Goal: Task Accomplishment & Management: Use online tool/utility

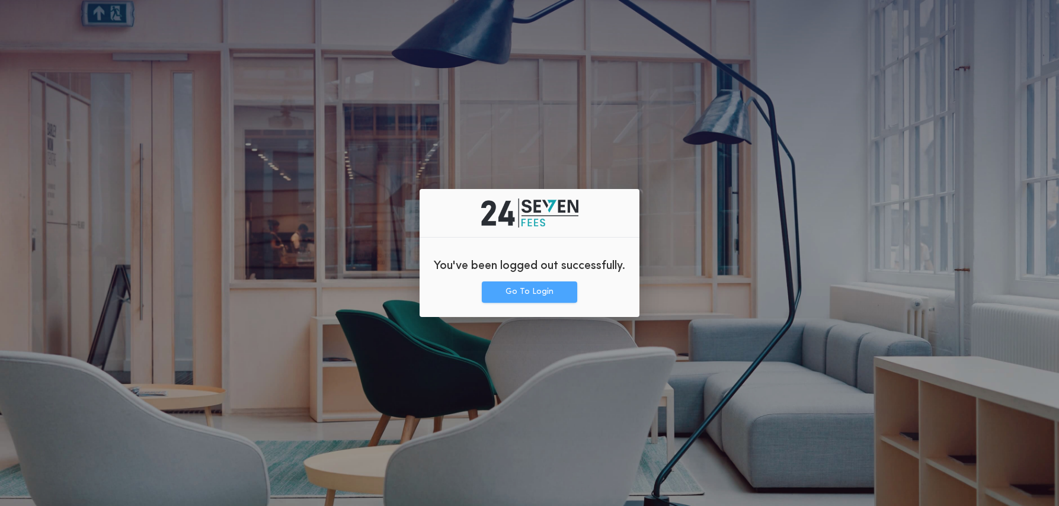
click at [521, 298] on button "Go To Login" at bounding box center [529, 291] width 95 height 21
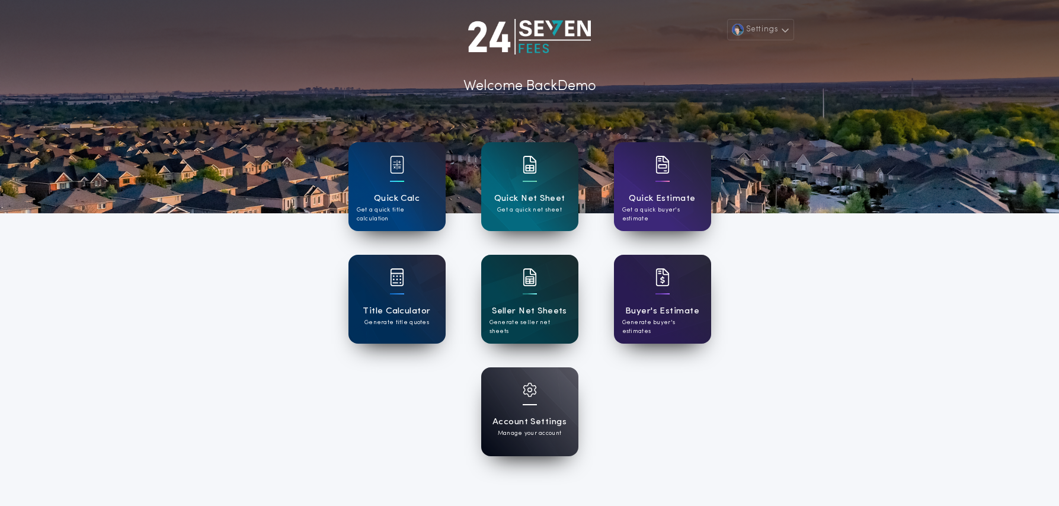
click at [514, 316] on h1 "Seller Net Sheets" at bounding box center [529, 312] width 75 height 14
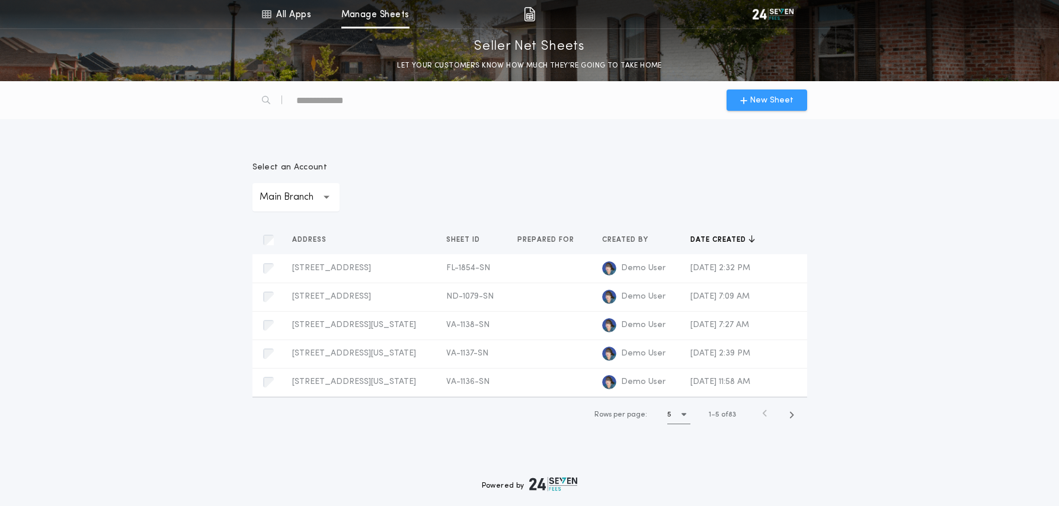
click at [765, 105] on span "New Sheet" at bounding box center [771, 100] width 44 height 12
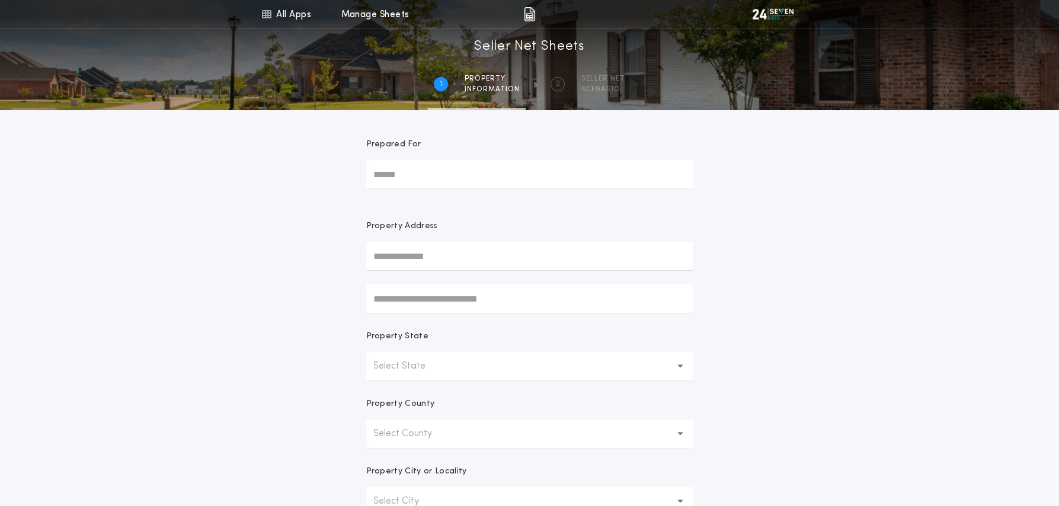
click at [440, 257] on input "text" at bounding box center [529, 256] width 327 height 28
click at [440, 283] on button "22403 Viajes, San Antonio, TX, 78261, USA" at bounding box center [529, 280] width 327 height 18
type input "**********"
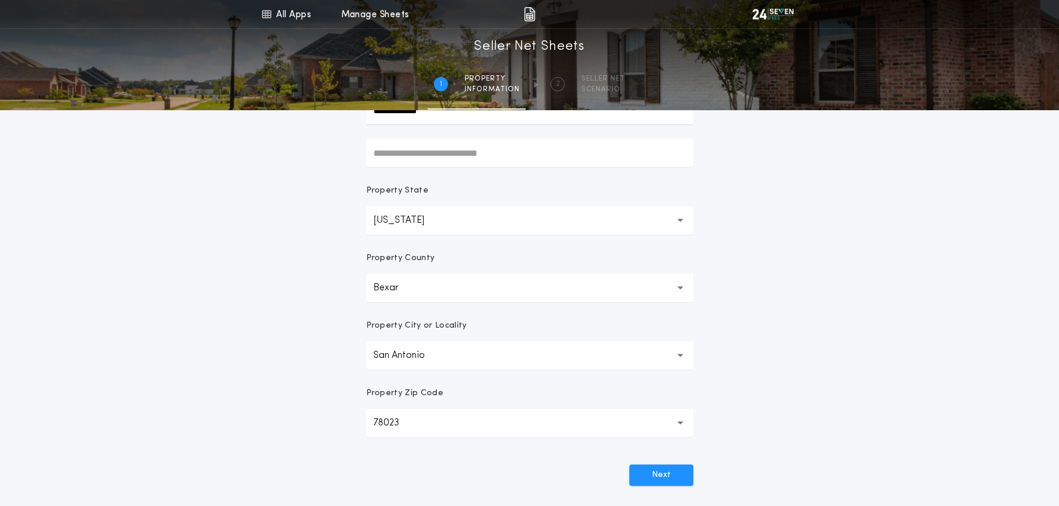
scroll to position [183, 0]
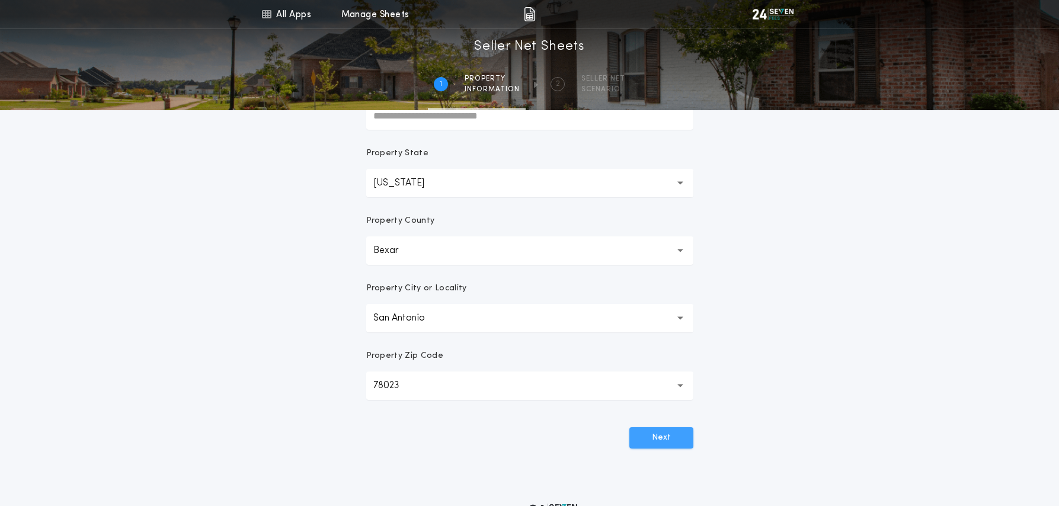
click at [666, 444] on button "Next" at bounding box center [661, 437] width 64 height 21
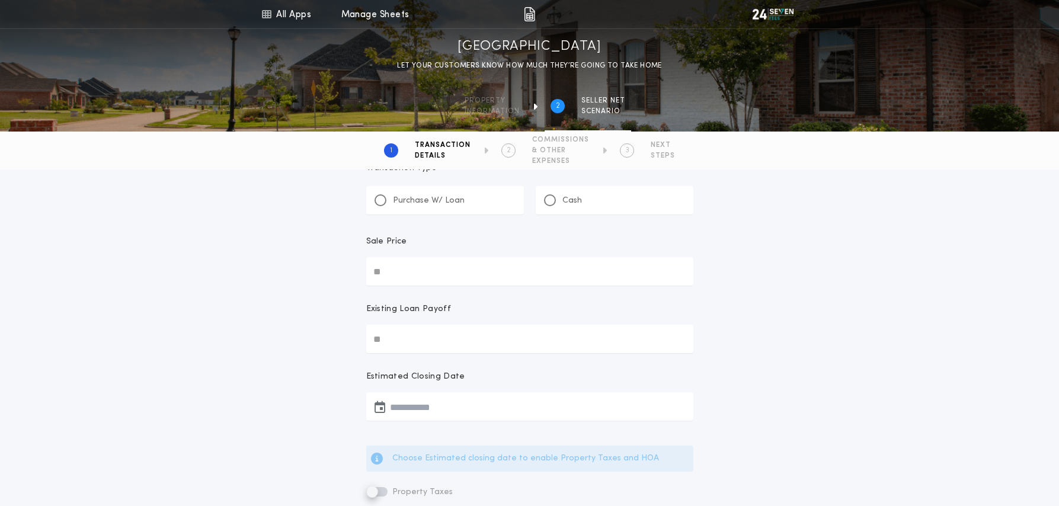
scroll to position [0, 0]
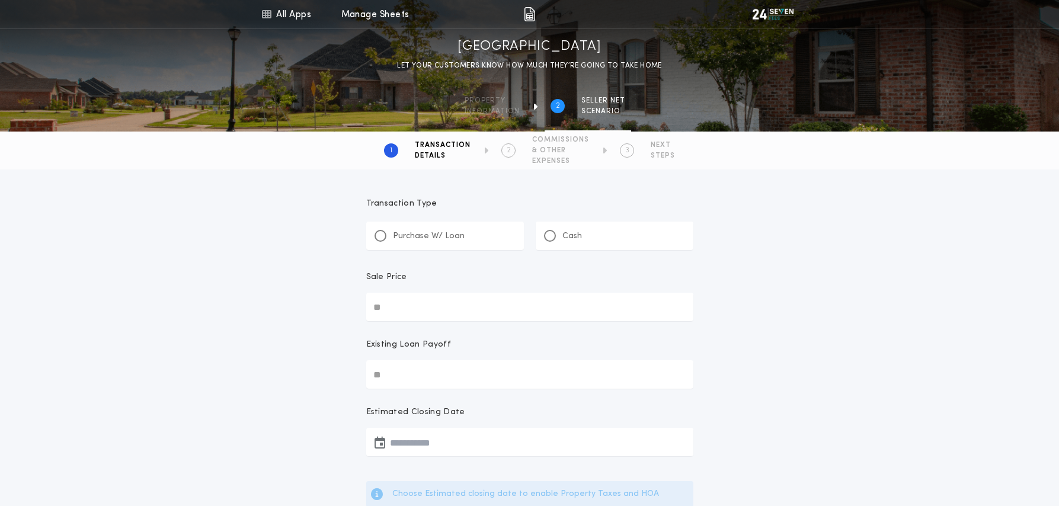
click at [419, 238] on p "Purchase W/ Loan" at bounding box center [429, 236] width 72 height 12
click at [550, 236] on div at bounding box center [550, 236] width 6 height 6
click at [454, 306] on input "Sale Price" at bounding box center [529, 307] width 327 height 28
type input "********"
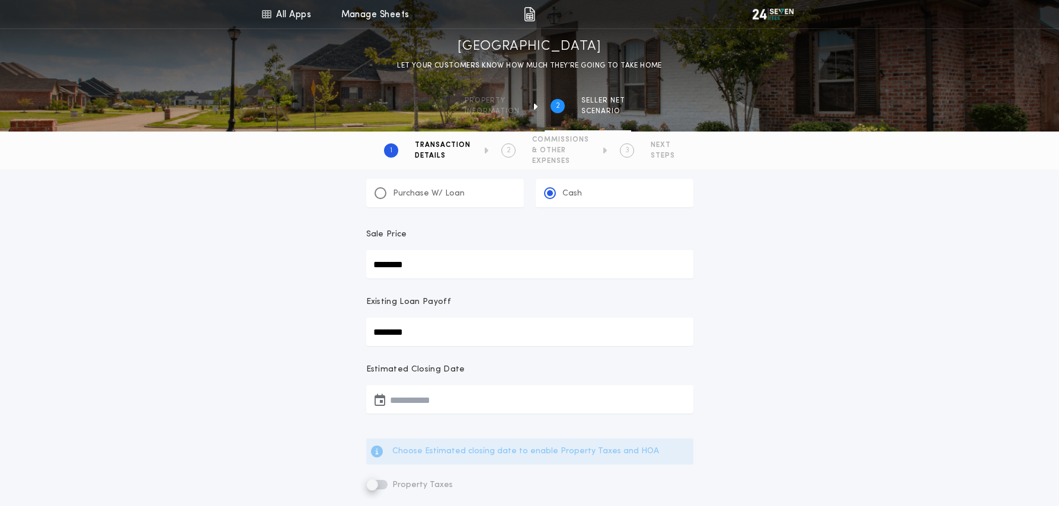
scroll to position [116, 0]
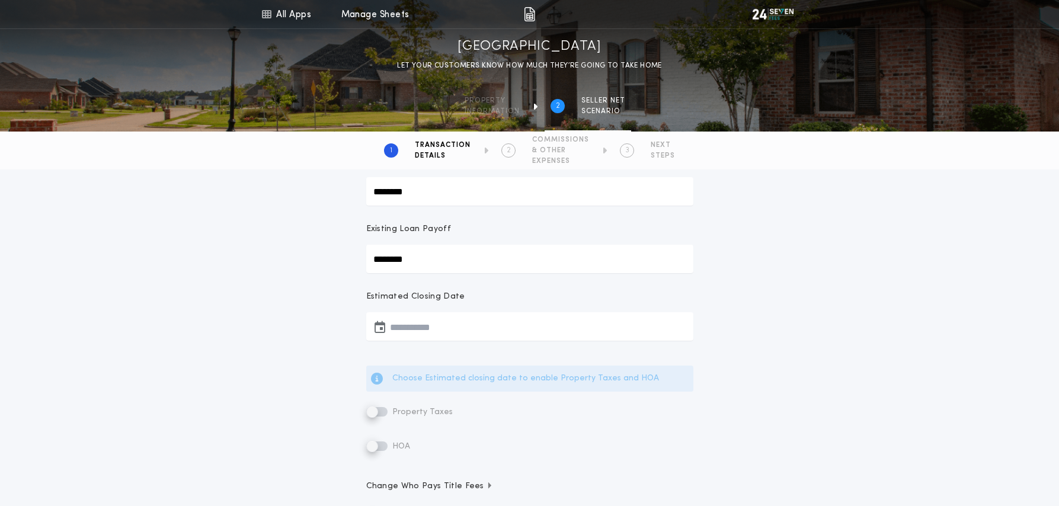
type input "********"
click at [428, 322] on button "button" at bounding box center [529, 326] width 327 height 28
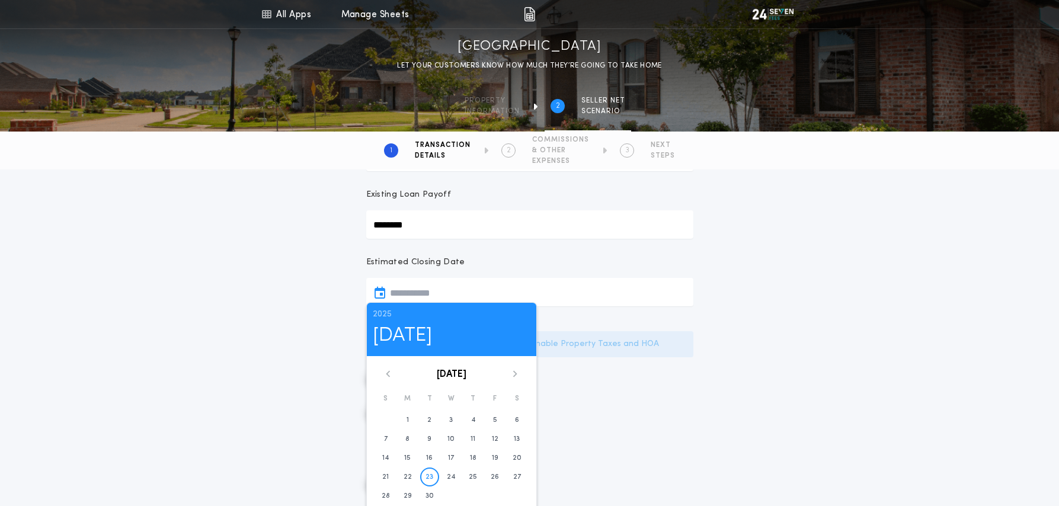
scroll to position [175, 0]
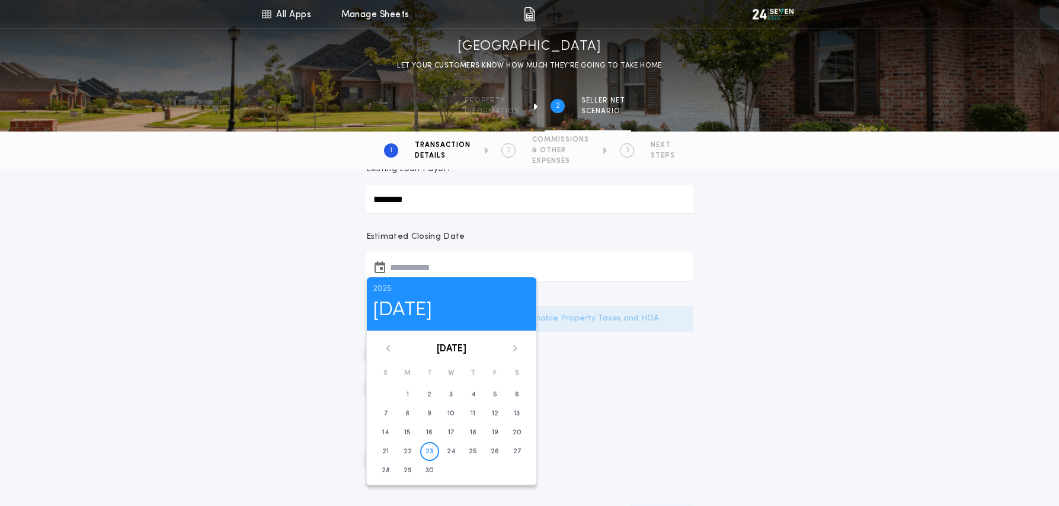
click at [511, 346] on icon at bounding box center [514, 348] width 7 height 7
click at [492, 466] on time "31" at bounding box center [495, 470] width 6 height 9
type input "**********"
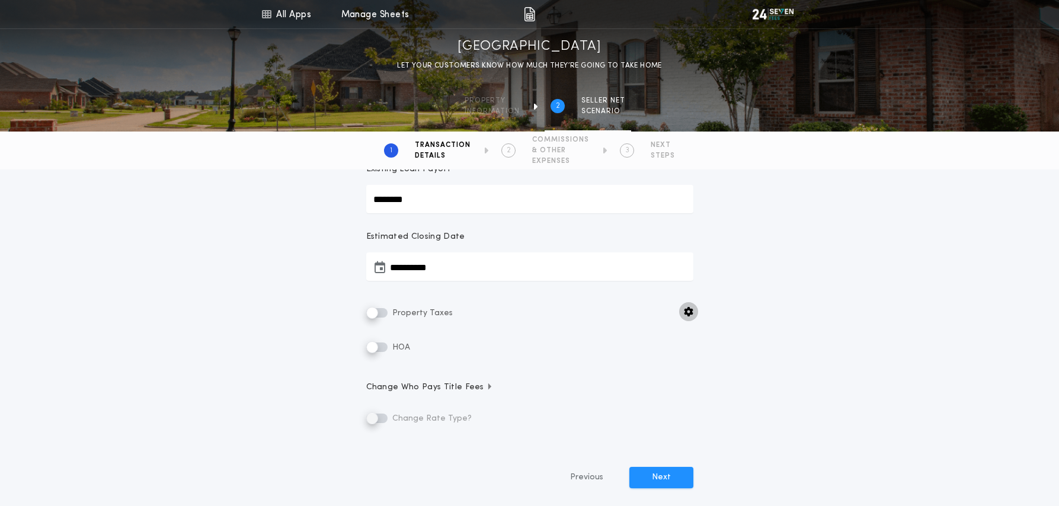
click at [688, 313] on icon "button" at bounding box center [688, 311] width 9 height 9
click at [684, 312] on icon "button" at bounding box center [688, 311] width 9 height 9
click at [822, 221] on div "**********" at bounding box center [529, 257] width 1059 height 527
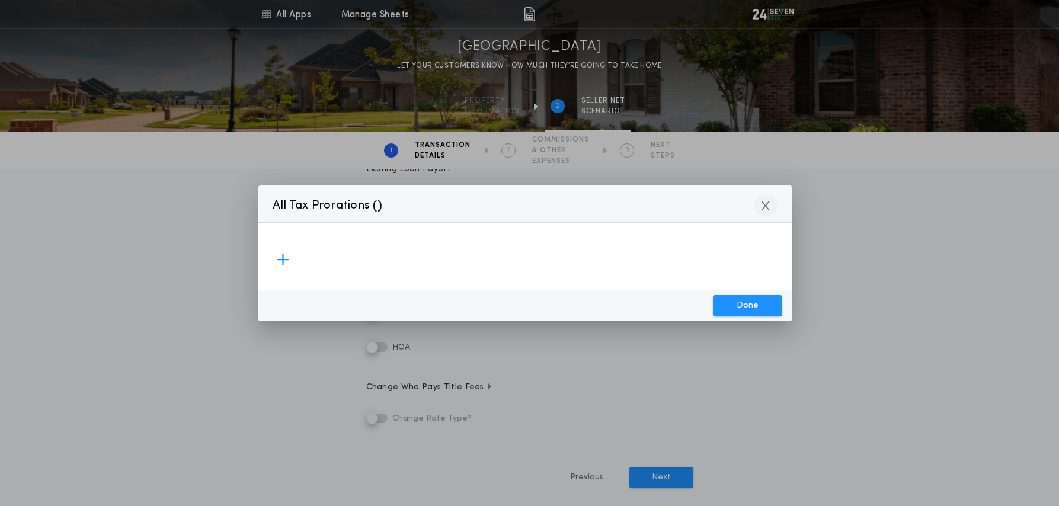
click at [768, 208] on icon "button" at bounding box center [765, 205] width 8 height 11
click at [761, 203] on icon "button" at bounding box center [765, 205] width 8 height 11
click at [754, 303] on button "Done" at bounding box center [747, 305] width 69 height 21
click at [754, 305] on button "Done" at bounding box center [747, 305] width 69 height 21
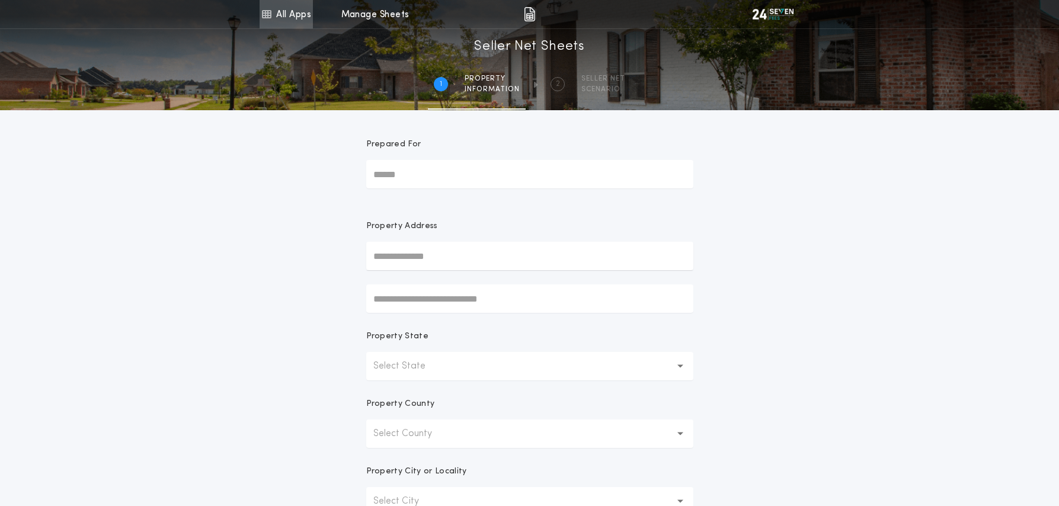
click at [272, 11] on link "All Apps" at bounding box center [286, 14] width 53 height 28
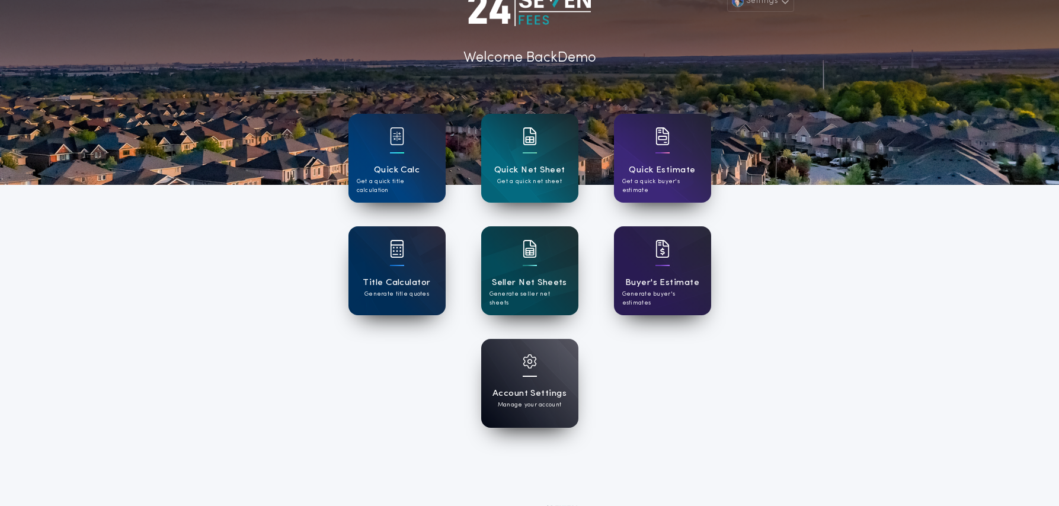
click at [808, 293] on div "Settings Welcome Back Demo Quick Calc Get a quick title calculation Quick Net S…" at bounding box center [529, 281] width 1059 height 619
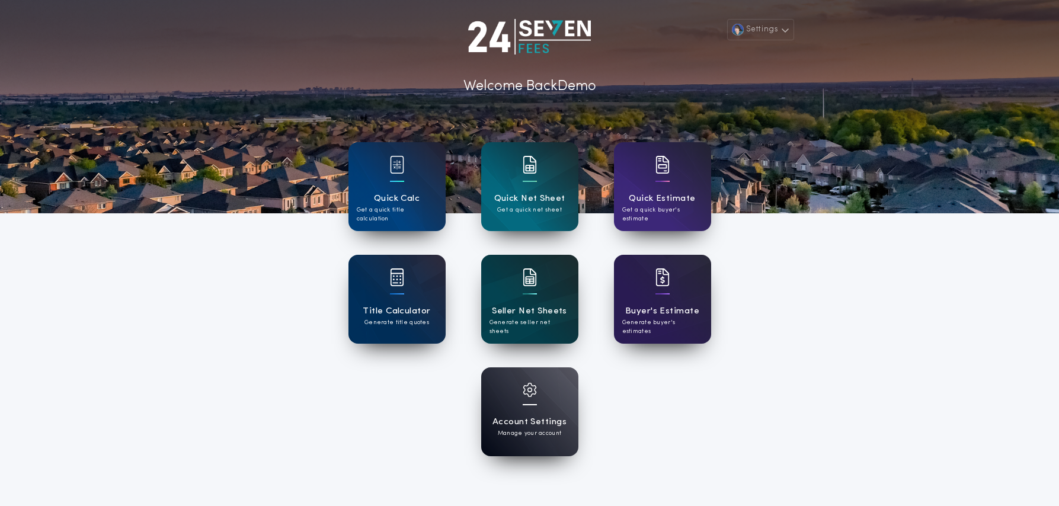
click at [546, 317] on h1 "Seller Net Sheets" at bounding box center [529, 312] width 75 height 14
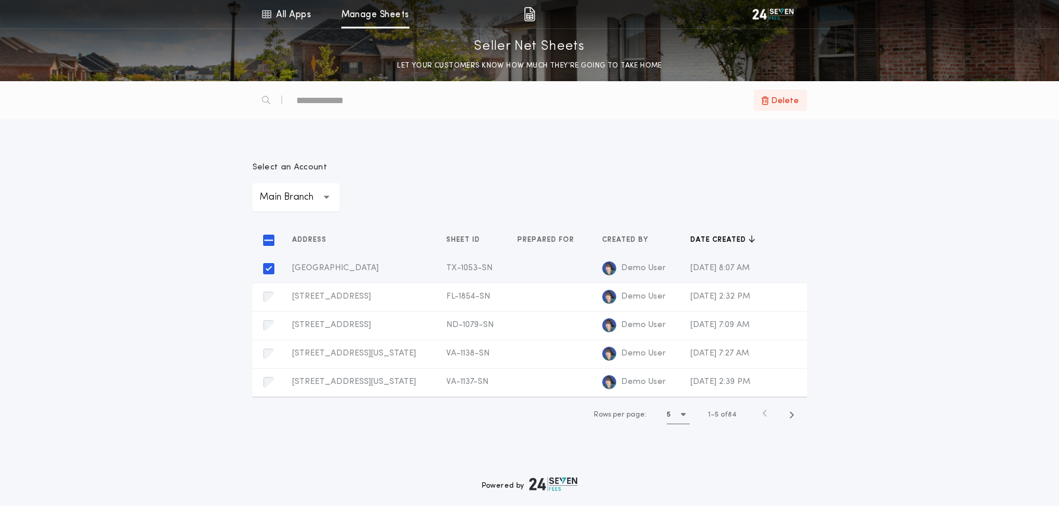
click at [768, 105] on span "Delete" at bounding box center [779, 101] width 37 height 14
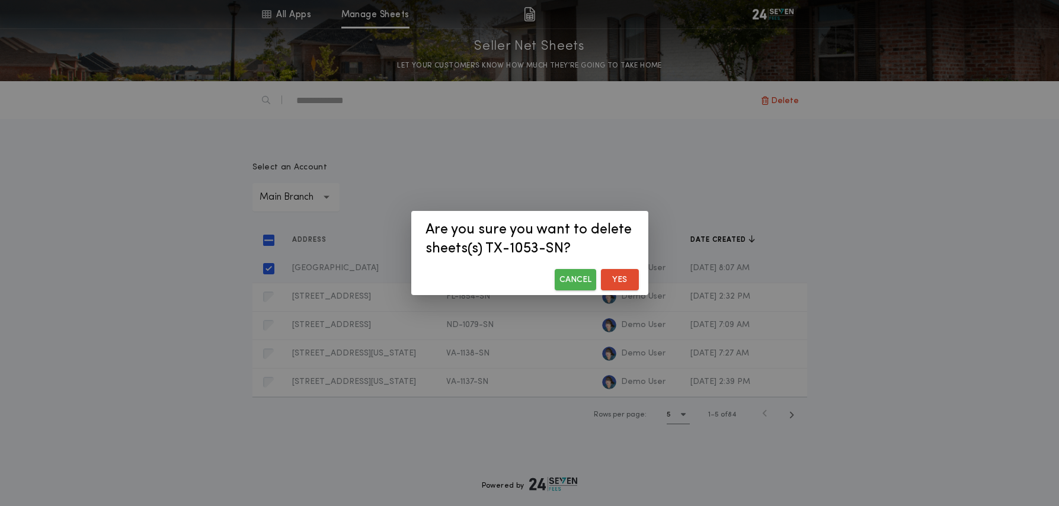
click at [624, 284] on button "Yes" at bounding box center [620, 279] width 38 height 21
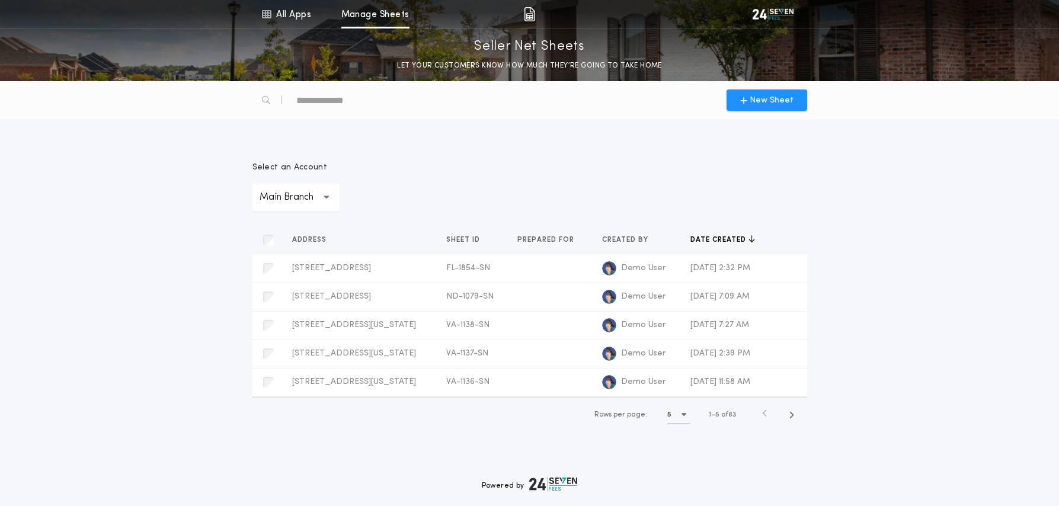
scroll to position [6, 0]
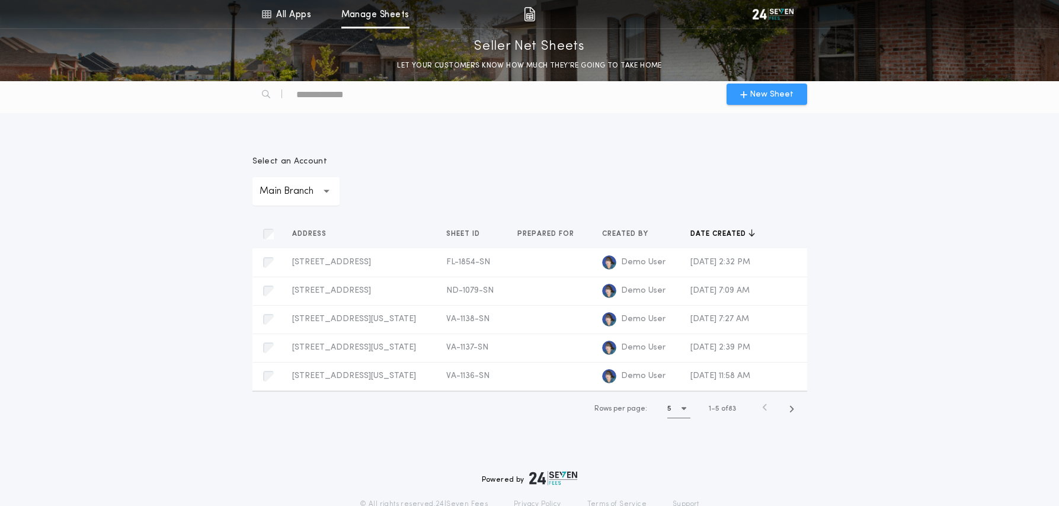
click at [776, 100] on span "New Sheet" at bounding box center [771, 94] width 44 height 12
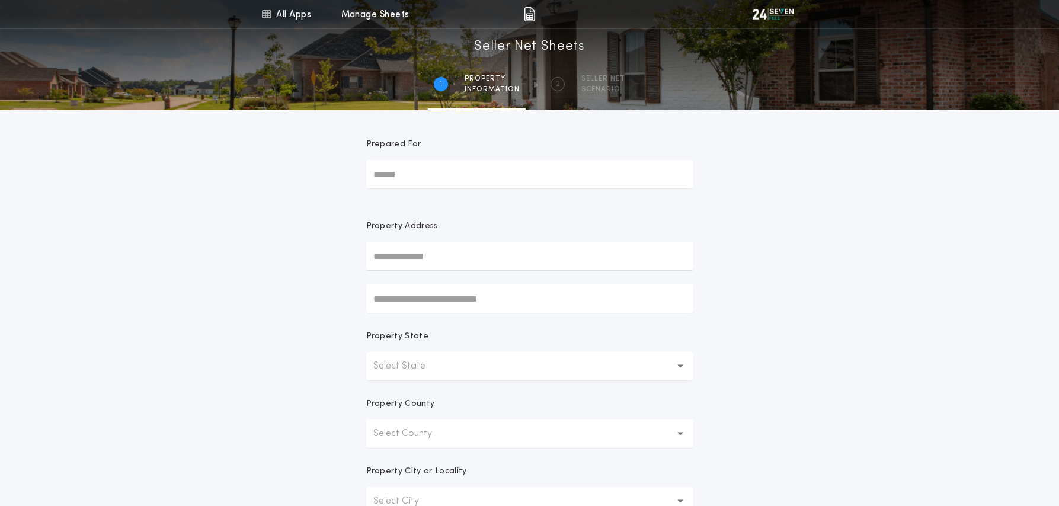
click at [392, 257] on input "text" at bounding box center [529, 256] width 327 height 28
click at [403, 282] on button "[GEOGRAPHIC_DATA], [GEOGRAPHIC_DATA]" at bounding box center [529, 280] width 327 height 18
type input "**********"
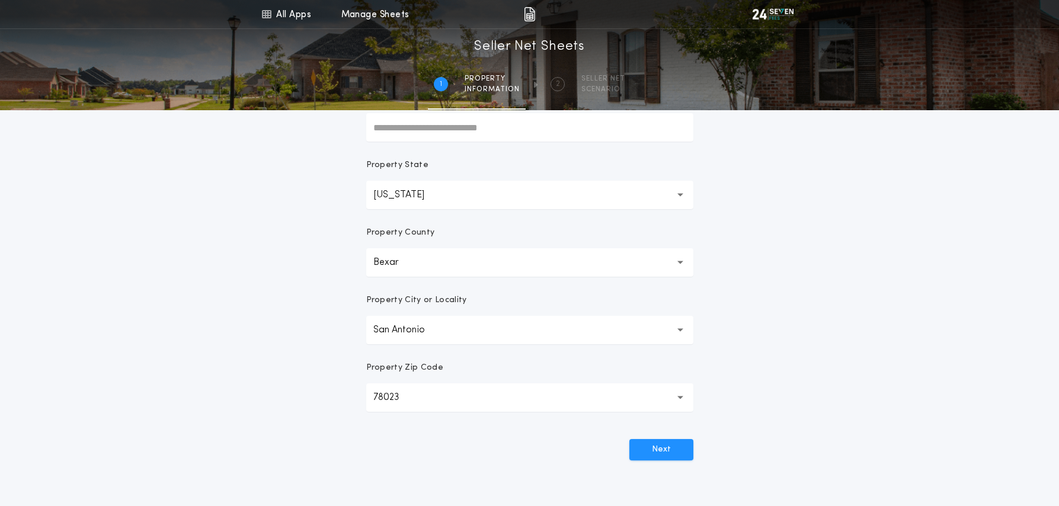
scroll to position [204, 0]
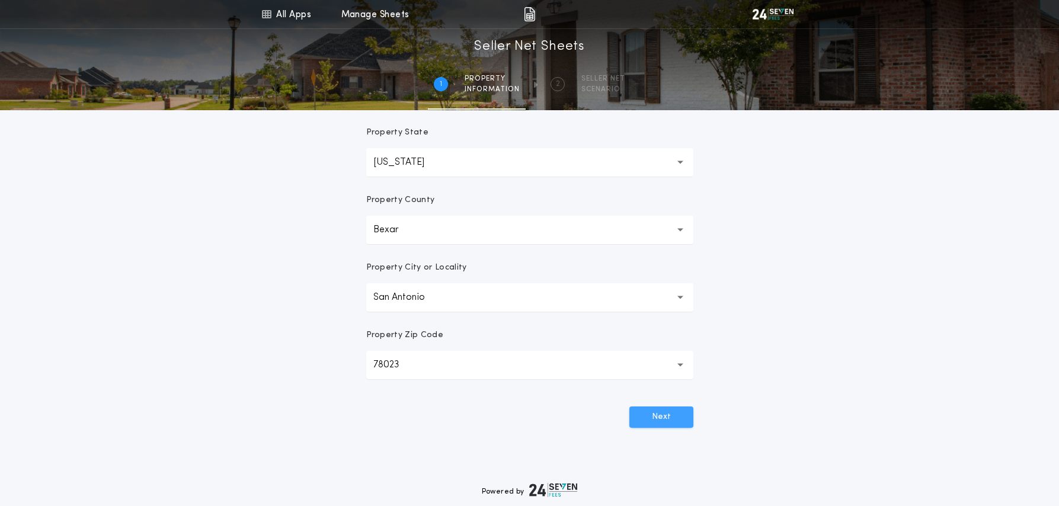
click at [635, 422] on button "Next" at bounding box center [661, 416] width 64 height 21
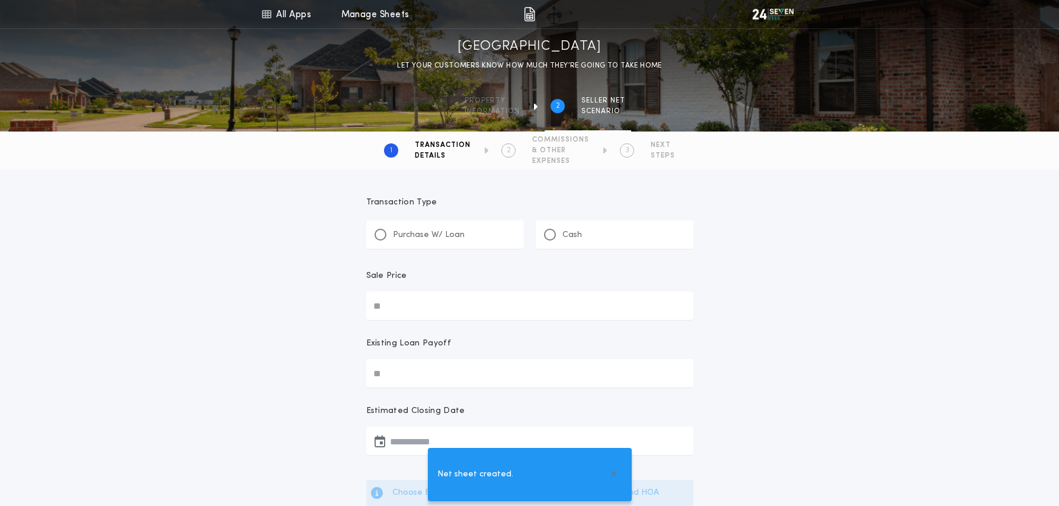
scroll to position [0, 0]
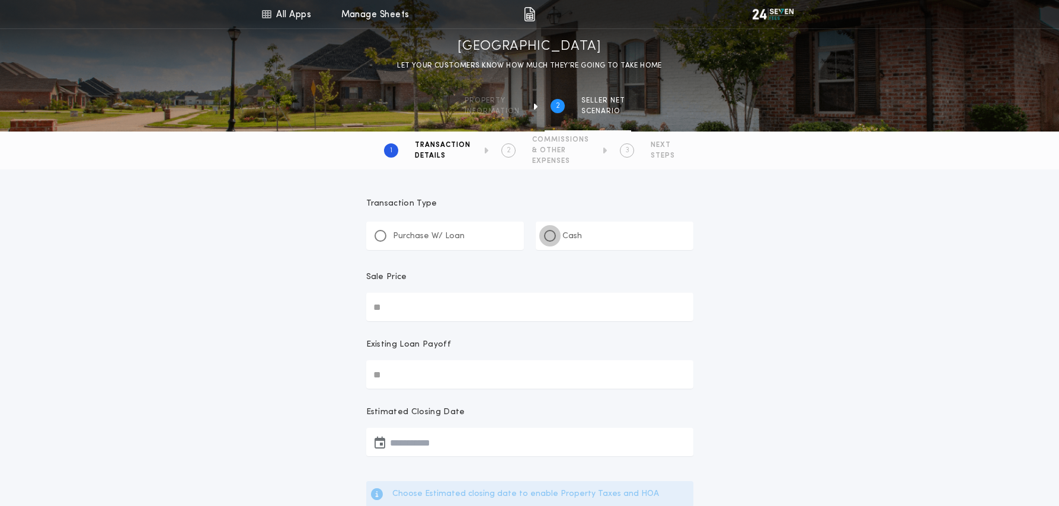
click at [548, 238] on div at bounding box center [550, 236] width 12 height 12
click at [491, 294] on input "Sale Price" at bounding box center [529, 307] width 327 height 28
type input "********"
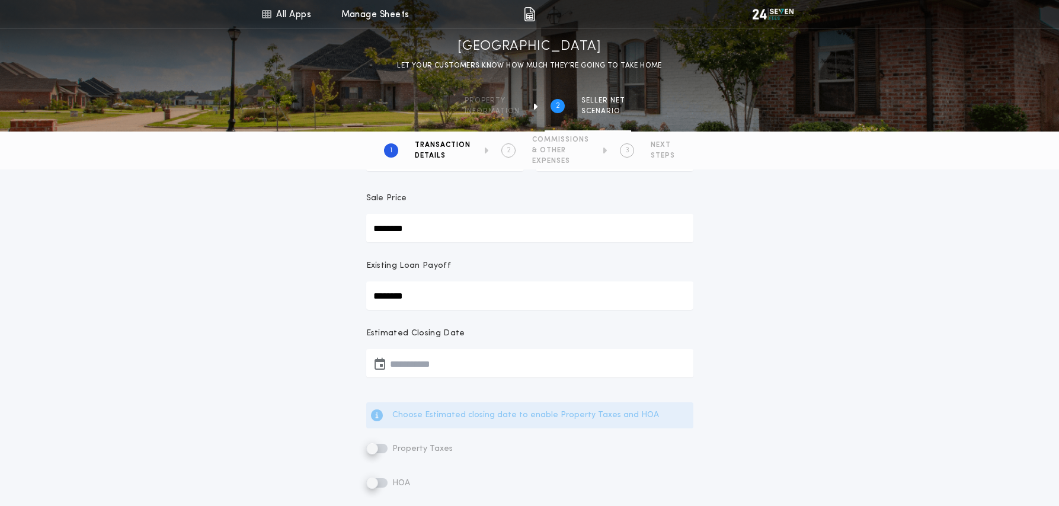
scroll to position [64, 0]
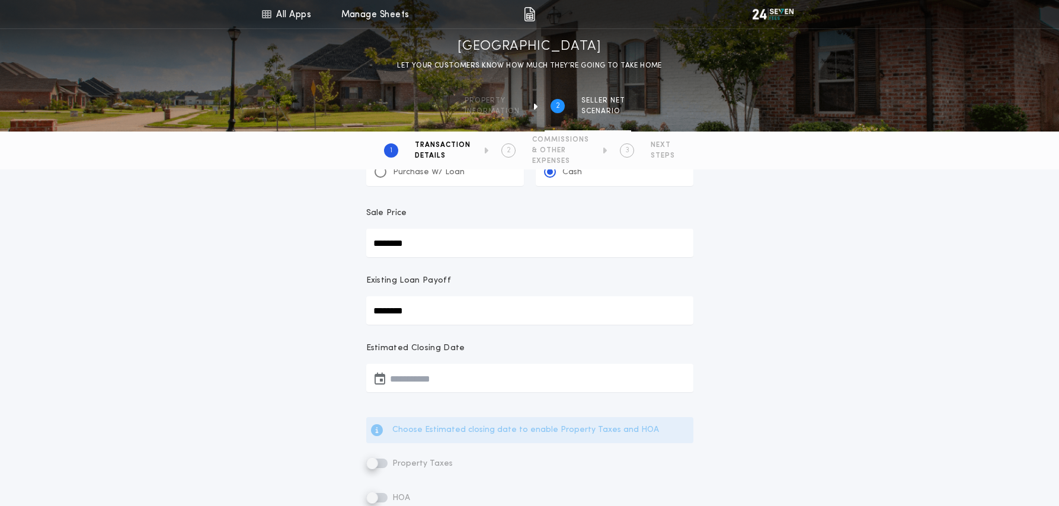
type input "********"
drag, startPoint x: 398, startPoint y: 382, endPoint x: 406, endPoint y: 383, distance: 7.8
click at [398, 382] on button "button" at bounding box center [529, 378] width 327 height 28
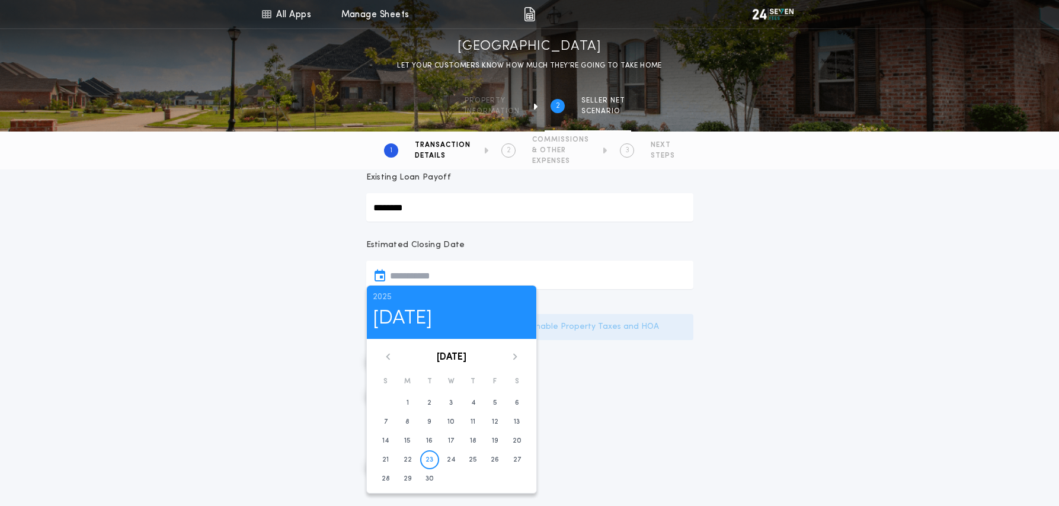
scroll to position [278, 0]
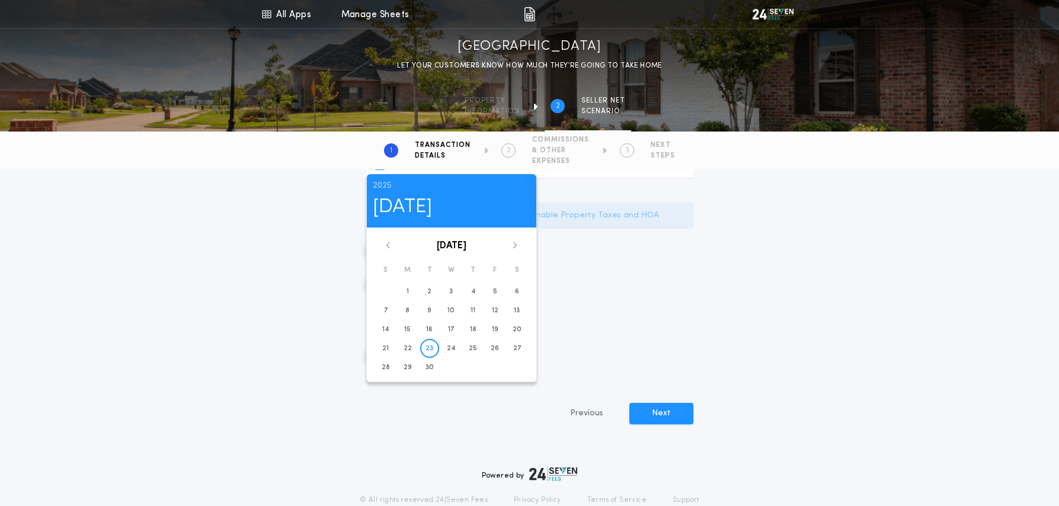
click at [514, 245] on icon at bounding box center [514, 245] width 7 height 7
click at [496, 367] on time "31" at bounding box center [495, 367] width 6 height 9
type input "**********"
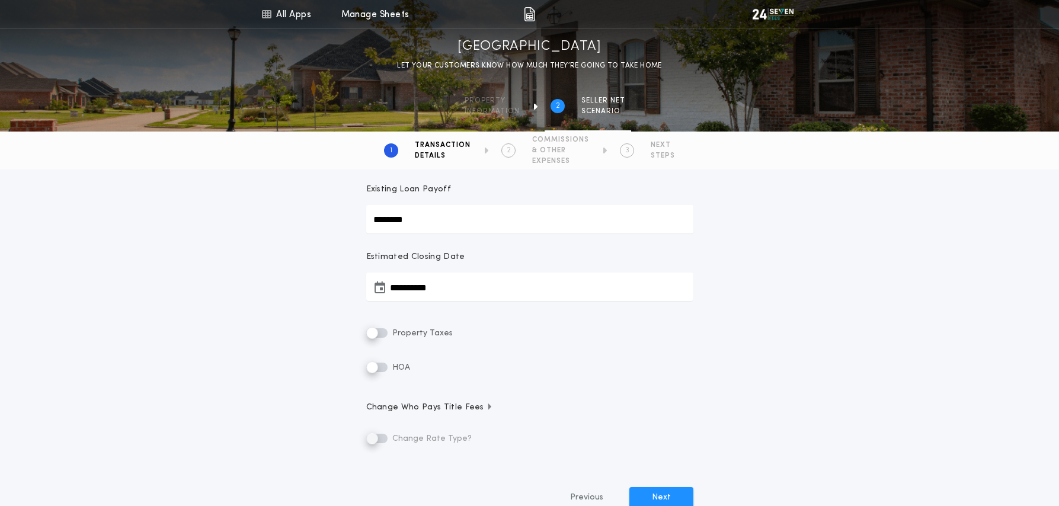
scroll to position [146, 0]
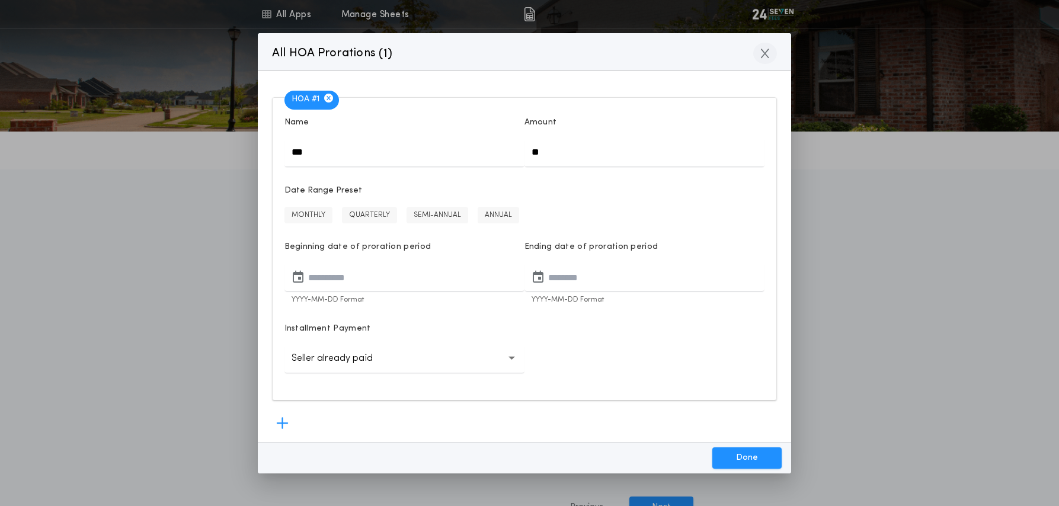
drag, startPoint x: 763, startPoint y: 56, endPoint x: 751, endPoint y: 64, distance: 14.5
click at [762, 56] on icon "button" at bounding box center [765, 53] width 8 height 11
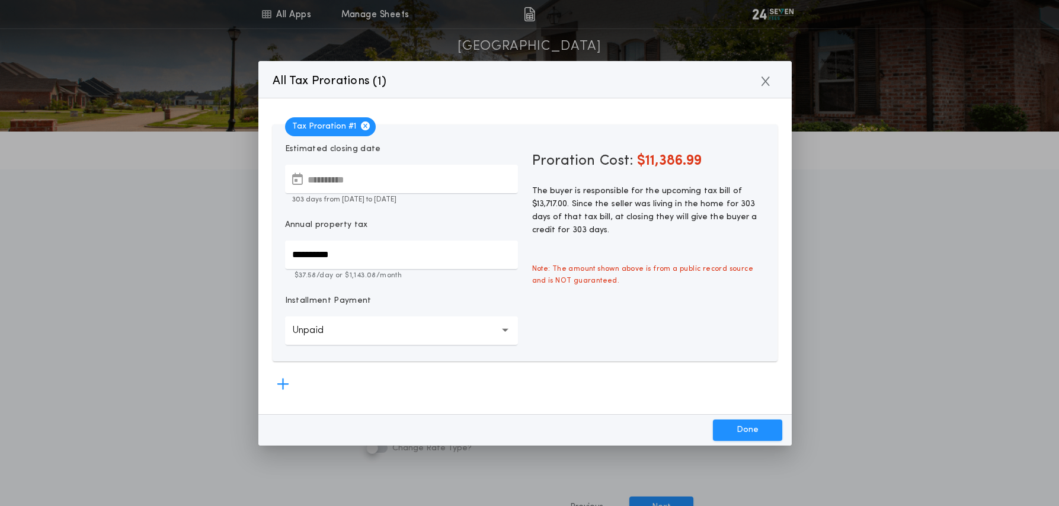
drag, startPoint x: 764, startPoint y: 84, endPoint x: 786, endPoint y: 72, distance: 25.4
click at [763, 84] on icon "button" at bounding box center [765, 81] width 8 height 11
type input "*****"
